Goal: Task Accomplishment & Management: Use online tool/utility

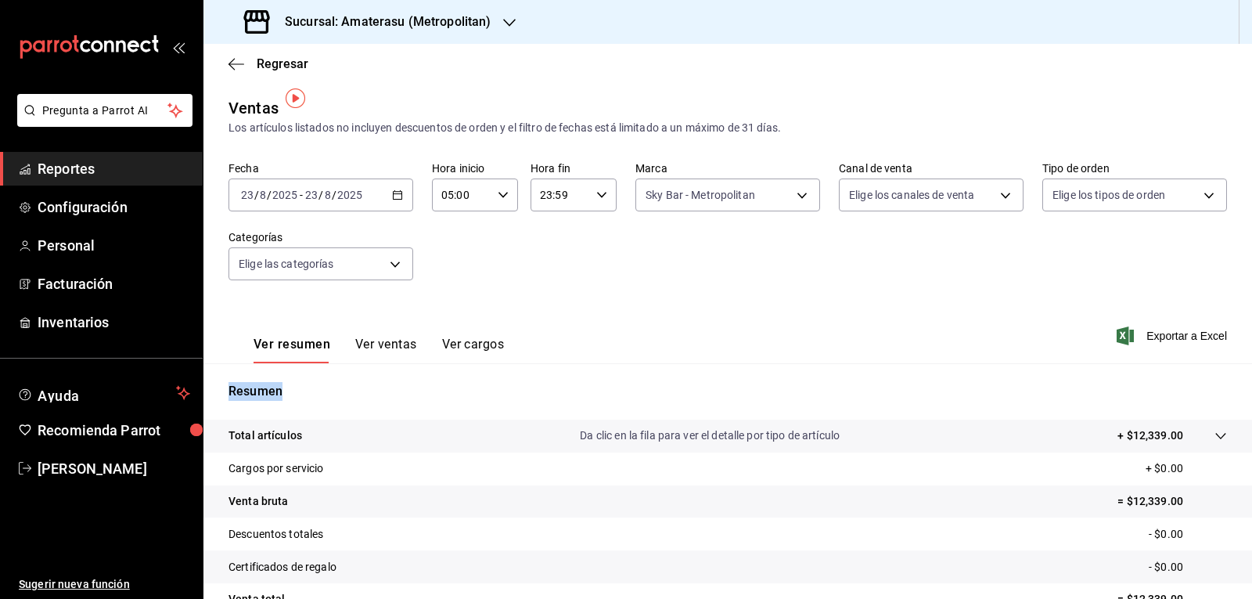
scroll to position [10, 0]
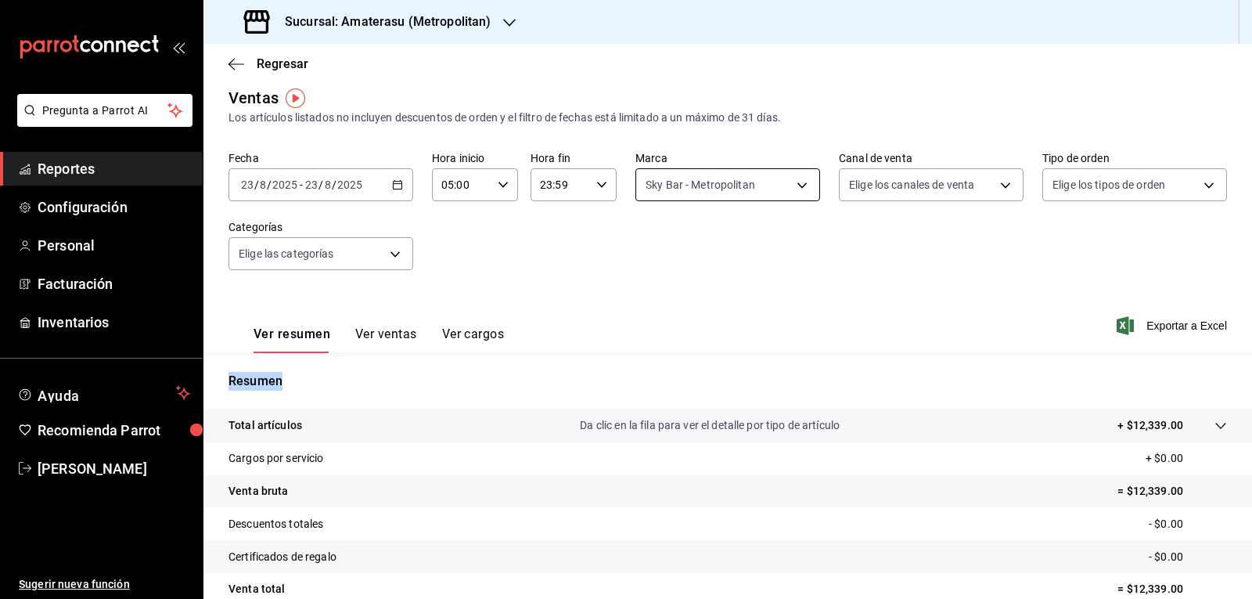
click at [689, 183] on body "Pregunta a Parrot AI Reportes Configuración Personal Facturación Inventarios Ay…" at bounding box center [626, 299] width 1252 height 599
click at [654, 331] on label at bounding box center [651, 333] width 20 height 14
click at [654, 331] on input "checkbox" at bounding box center [648, 333] width 14 height 14
checkbox input "true"
type input "f3afaab8-8c3d-4e49-a299-af9bdf6027b2"
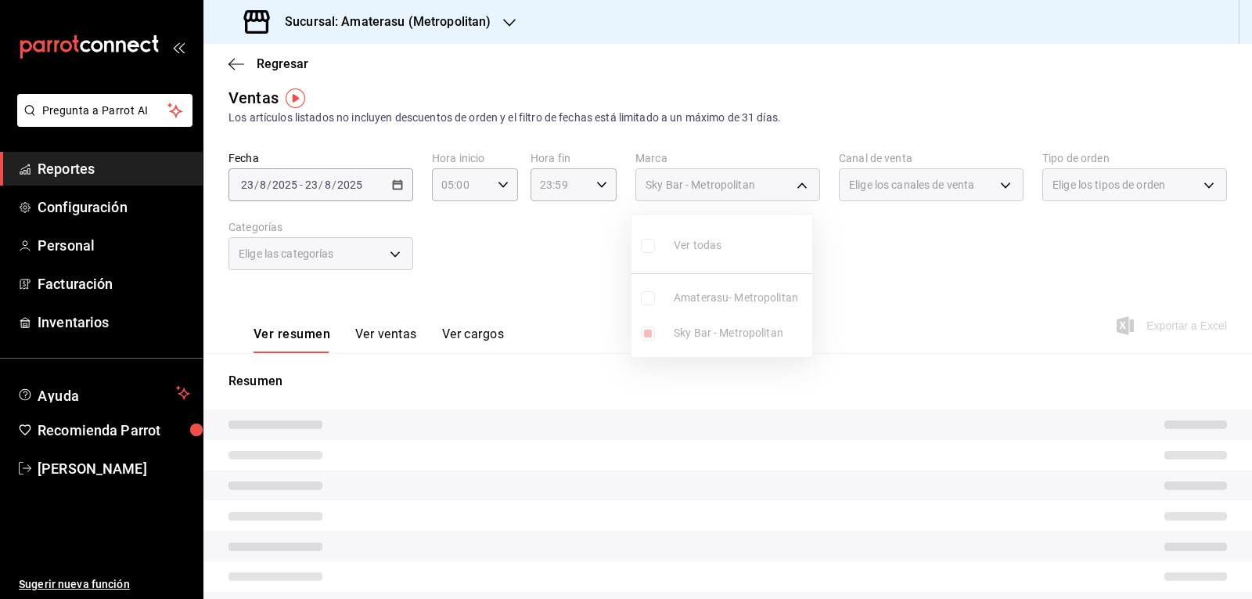
click at [648, 336] on ul "Ver todas Amaterasu- Metropolitan Sky Bar - Metropolitan" at bounding box center [721, 285] width 181 height 142
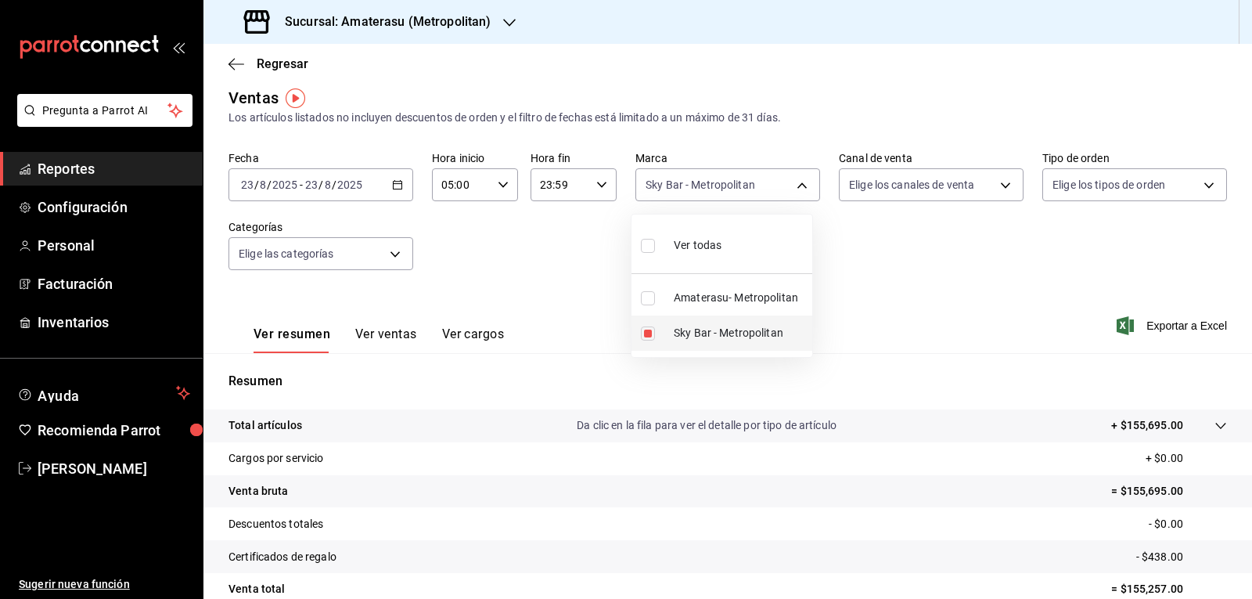
click at [653, 335] on input "checkbox" at bounding box center [648, 333] width 14 height 14
checkbox input "false"
click at [644, 300] on input "checkbox" at bounding box center [648, 298] width 14 height 14
checkbox input "true"
type input "e4cd7fcb-d45b-43ae-a99f-ad4ccfcd9032"
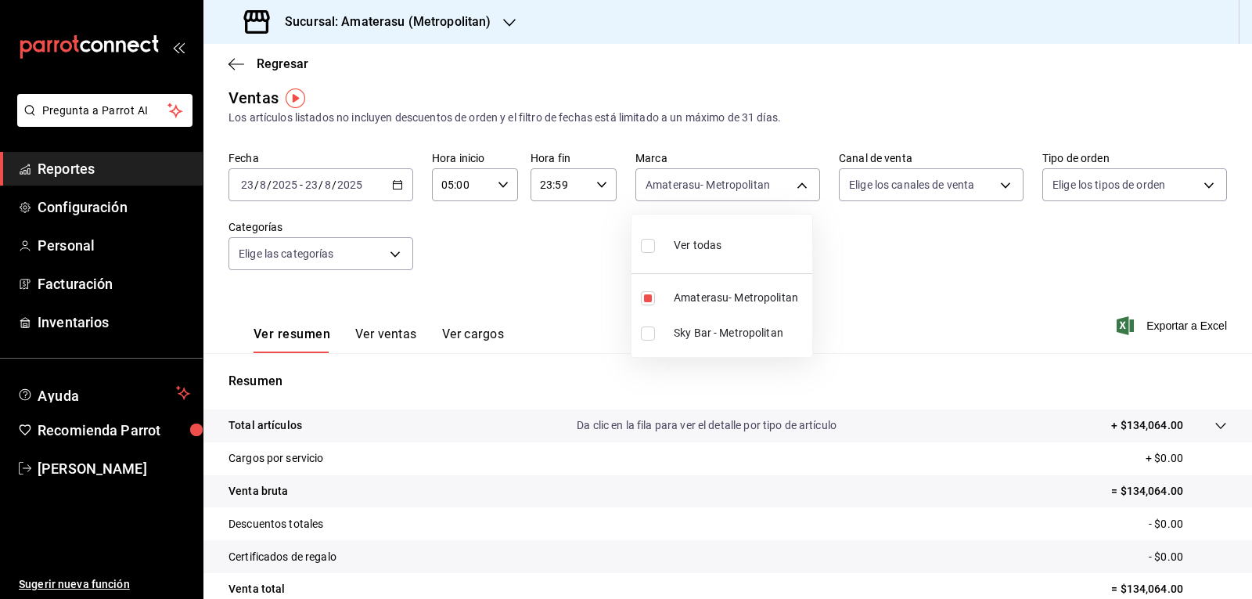
click at [897, 297] on div at bounding box center [626, 299] width 1252 height 599
click at [897, 297] on div "Ver resumen Ver ventas Ver cargos Exportar a Excel" at bounding box center [727, 321] width 1049 height 64
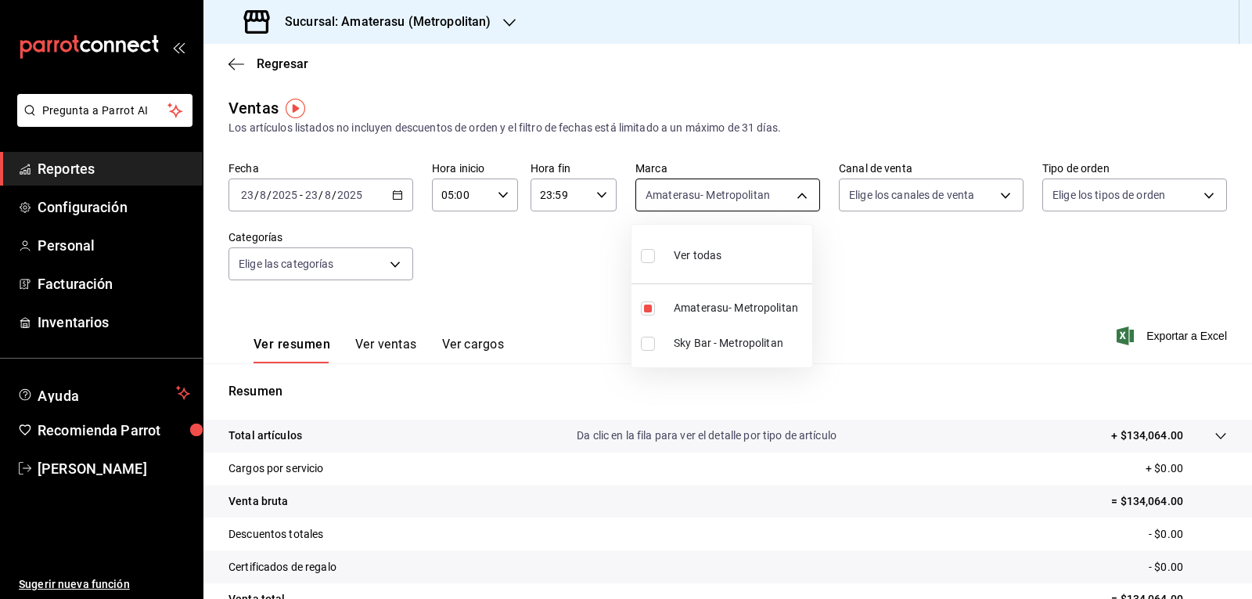
click at [702, 192] on body "Pregunta a Parrot AI Reportes Configuración Personal Facturación Inventarios Ay…" at bounding box center [626, 299] width 1252 height 599
click at [647, 307] on input "checkbox" at bounding box center [648, 308] width 14 height 14
checkbox input "false"
click at [646, 344] on input "checkbox" at bounding box center [648, 343] width 14 height 14
checkbox input "true"
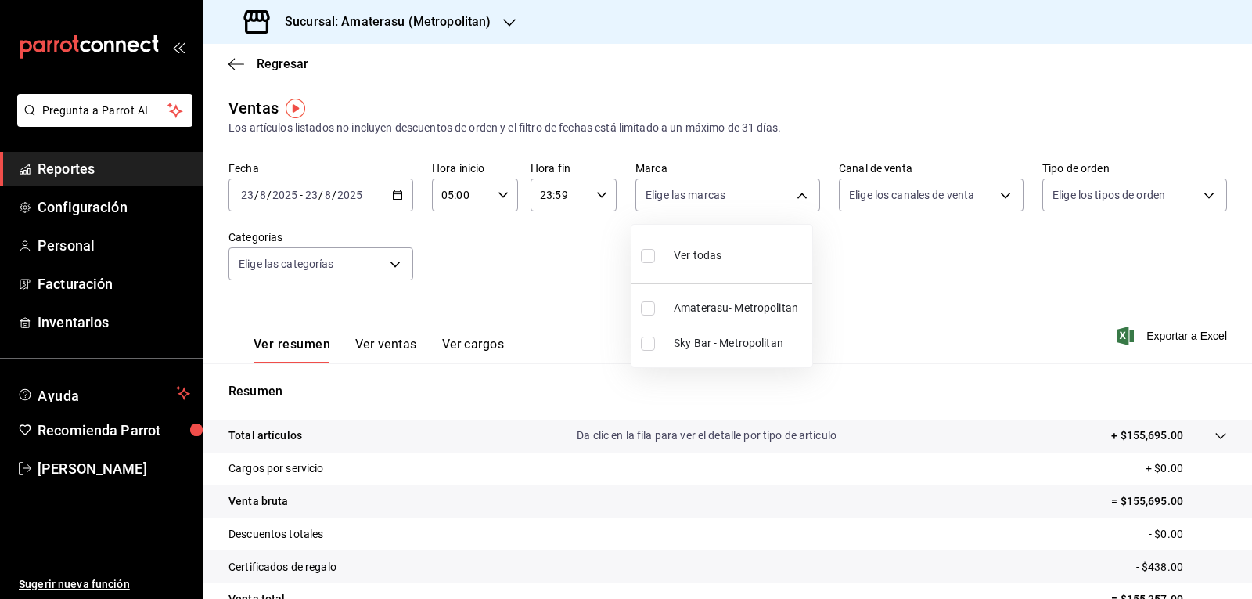
type input "f3afaab8-8c3d-4e49-a299-af9bdf6027b2"
click at [867, 307] on div at bounding box center [626, 299] width 1252 height 599
click at [867, 307] on div "Ver todas Amaterasu- Metropolitan Sky Bar - Metropolitan" at bounding box center [626, 299] width 1252 height 599
click at [775, 292] on div "Fecha [DATE] [DATE] - [DATE] [DATE] Hora inicio 05:00 Hora inicio Hora fin 23:5…" at bounding box center [727, 230] width 998 height 138
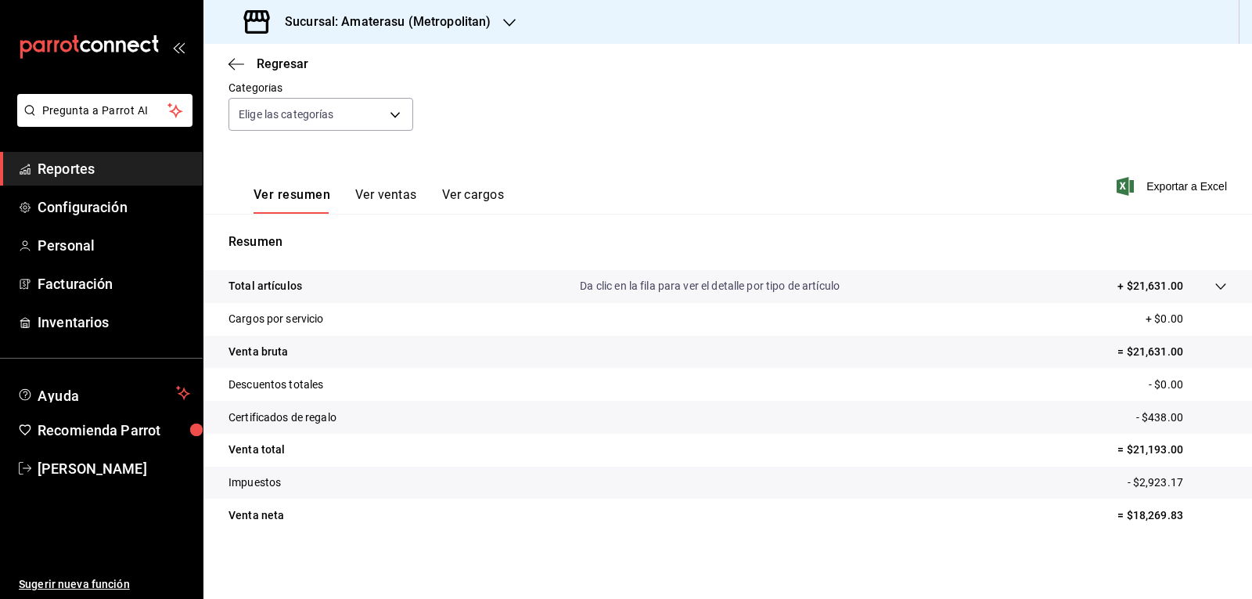
scroll to position [151, 0]
